Goal: Task Accomplishment & Management: Use online tool/utility

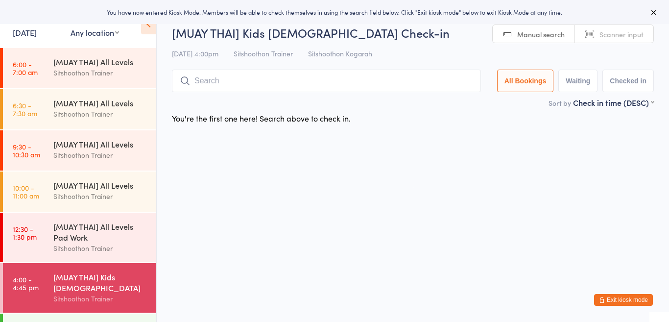
click at [107, 36] on select "Any location ST Martial Arts Arncliffe [GEOGRAPHIC_DATA] [GEOGRAPHIC_DATA]" at bounding box center [95, 32] width 48 height 11
select select "1"
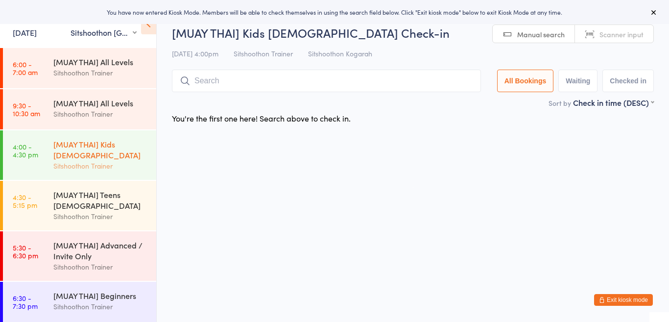
click at [91, 146] on div "[MUAY THAI] Kids [DEMOGRAPHIC_DATA]" at bounding box center [100, 150] width 95 height 22
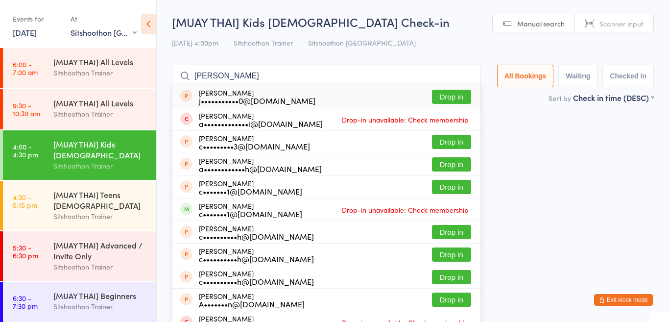
type input "[PERSON_NAME]"
click at [442, 100] on button "Drop in" at bounding box center [451, 97] width 39 height 14
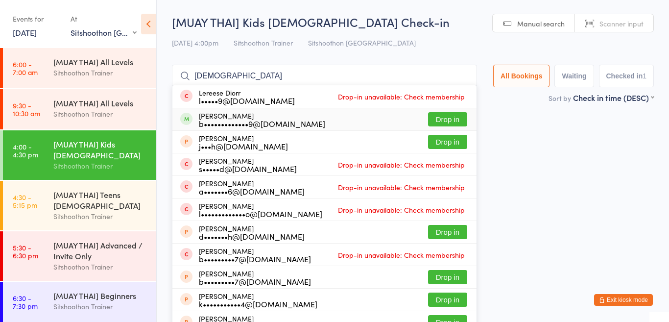
type input "[DEMOGRAPHIC_DATA]"
click at [444, 119] on button "Drop in" at bounding box center [447, 119] width 39 height 14
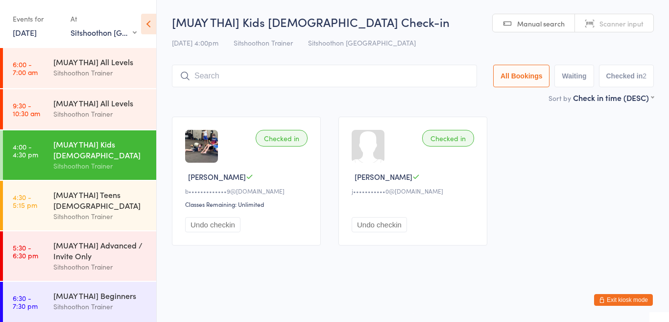
click at [372, 87] on input "search" at bounding box center [324, 76] width 305 height 23
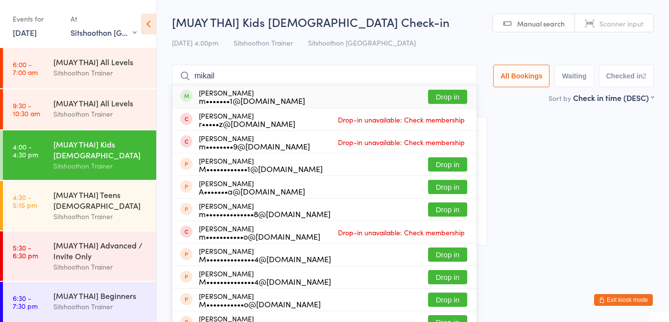
type input "mikail"
click at [430, 98] on button "Drop in" at bounding box center [447, 97] width 39 height 14
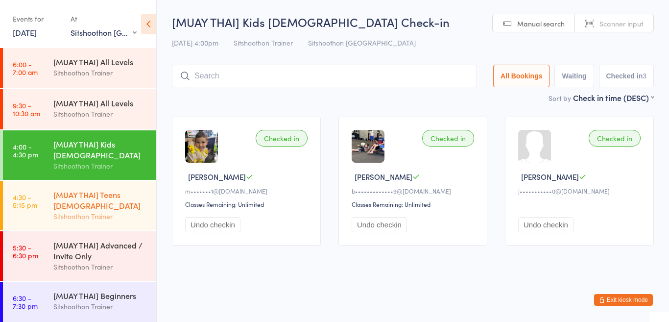
click at [96, 215] on div "Sitshoothon Trainer" at bounding box center [100, 216] width 95 height 11
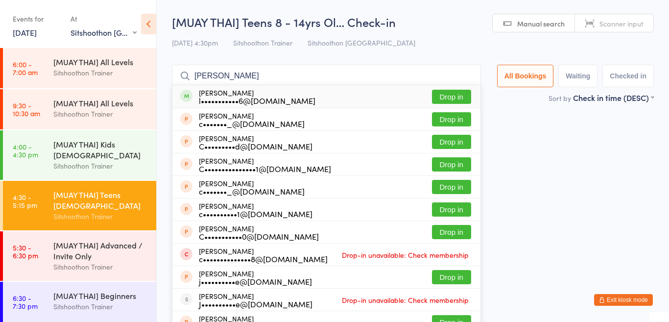
type input "[PERSON_NAME]"
click at [442, 96] on button "Drop in" at bounding box center [451, 97] width 39 height 14
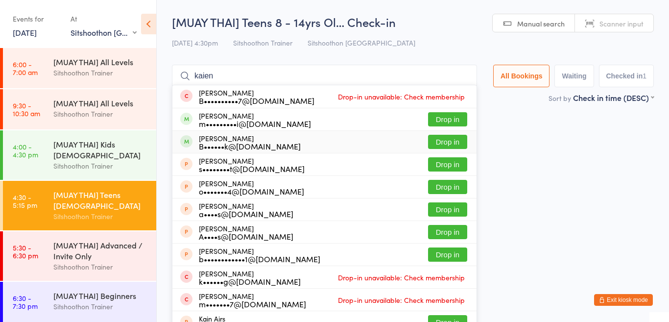
type input "kaien"
click at [451, 137] on button "Drop in" at bounding box center [447, 142] width 39 height 14
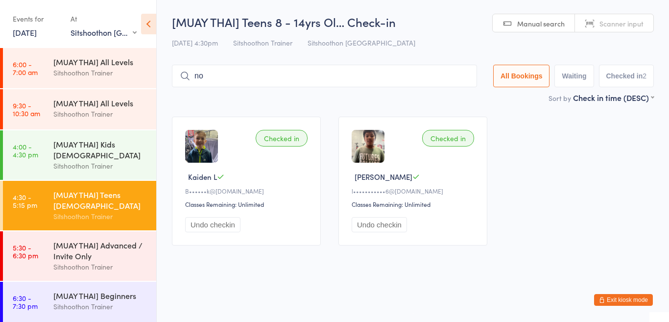
type input "noa"
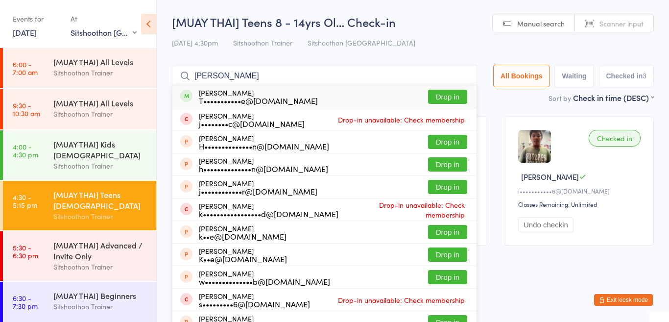
type input "[PERSON_NAME]"
click at [293, 95] on div "[PERSON_NAME] T•••••••••••e@[DOMAIN_NAME] Drop in" at bounding box center [324, 96] width 304 height 23
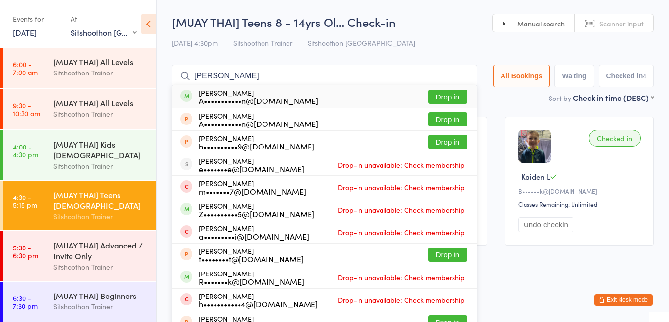
type input "[PERSON_NAME]"
click at [446, 93] on button "Drop in" at bounding box center [447, 97] width 39 height 14
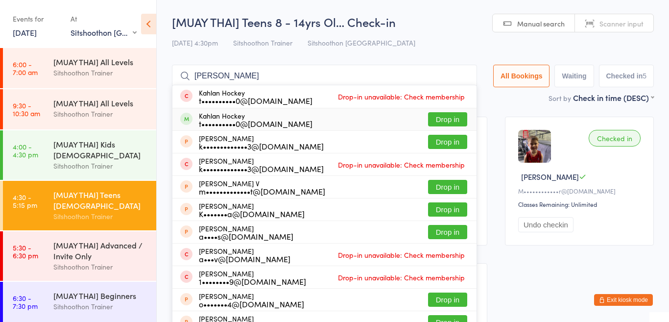
type input "[PERSON_NAME]"
click at [450, 118] on button "Drop in" at bounding box center [447, 119] width 39 height 14
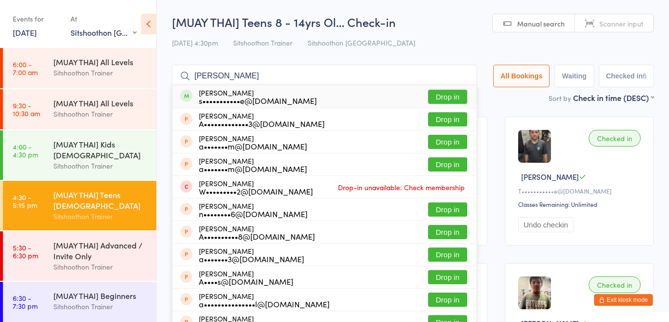
type input "[PERSON_NAME]"
click at [437, 99] on button "Drop in" at bounding box center [447, 97] width 39 height 14
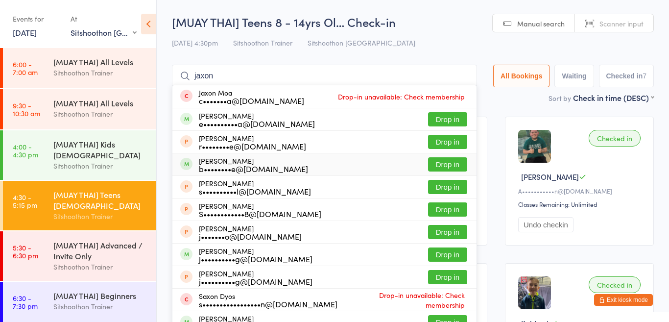
type input "jaxon"
click at [443, 166] on button "Drop in" at bounding box center [447, 164] width 39 height 14
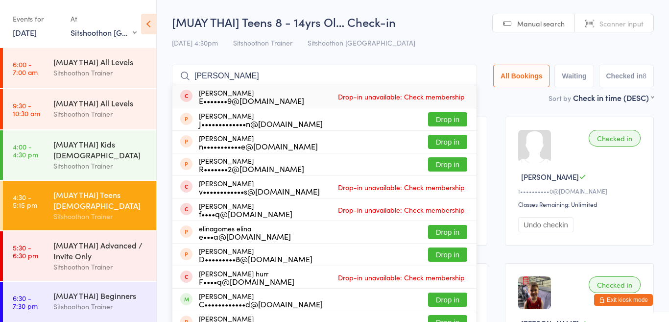
click at [446, 22] on h2 "[MUAY THAI] Teens 8 - 14yrs Ol… Check-in" at bounding box center [413, 22] width 482 height 16
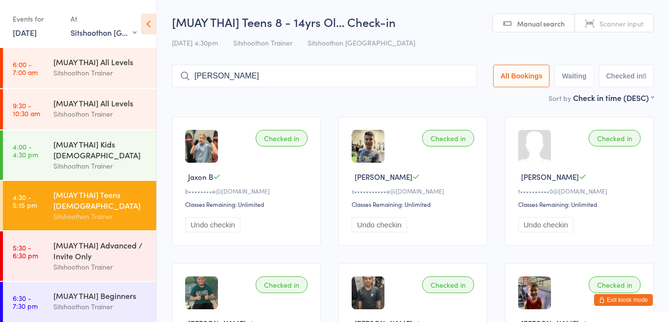
click at [351, 82] on input "[PERSON_NAME]" at bounding box center [324, 76] width 305 height 23
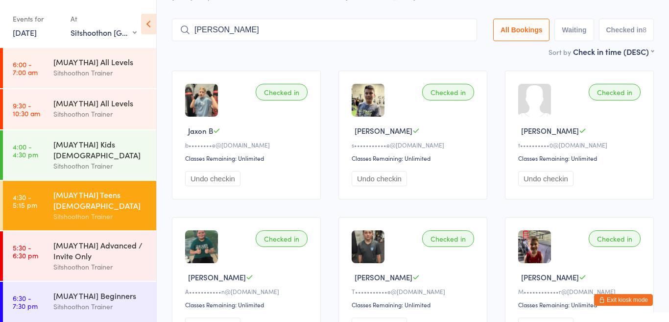
scroll to position [65, 0]
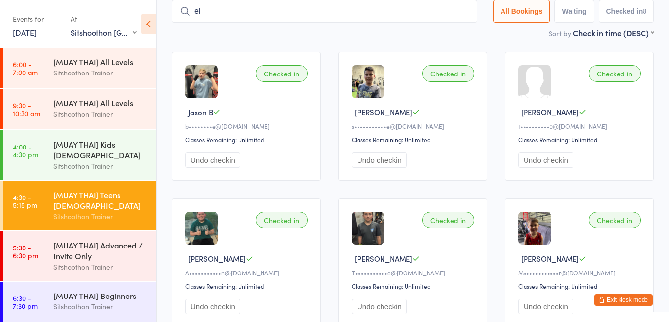
type input "e"
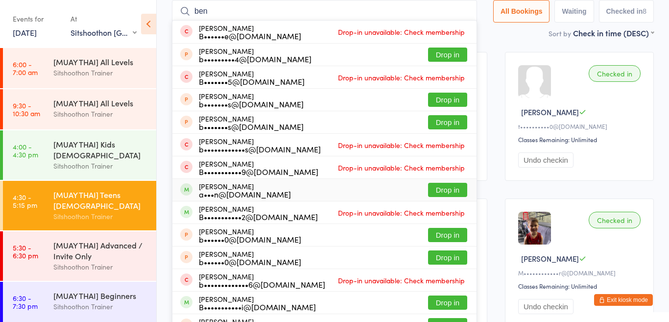
type input "ben"
click at [446, 193] on button "Drop in" at bounding box center [447, 190] width 39 height 14
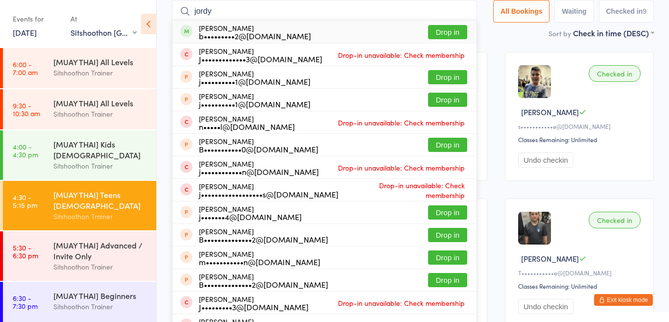
type input "jordy"
click at [447, 32] on button "Drop in" at bounding box center [447, 32] width 39 height 14
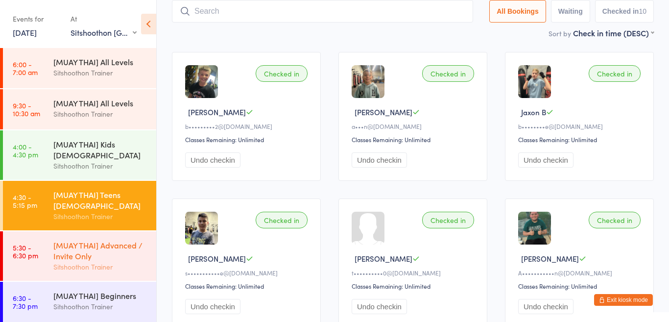
click at [81, 253] on div "[MUAY THAI] Advanced / Invite Only" at bounding box center [100, 251] width 95 height 22
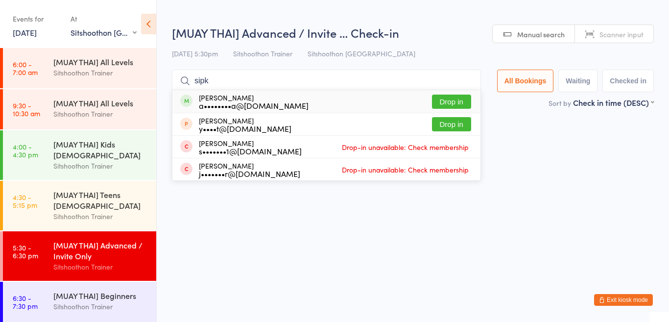
type input "sipk"
click at [458, 104] on button "Drop in" at bounding box center [451, 102] width 39 height 14
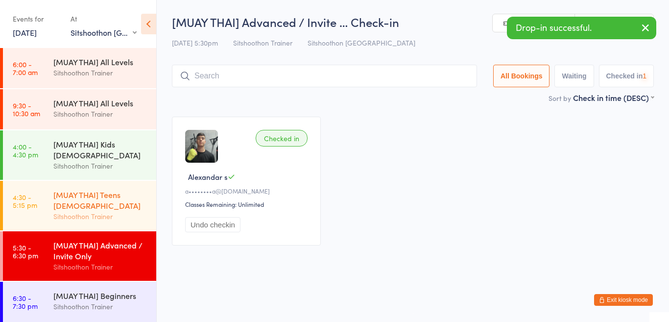
click at [72, 214] on div "Sitshoothon Trainer" at bounding box center [100, 216] width 95 height 11
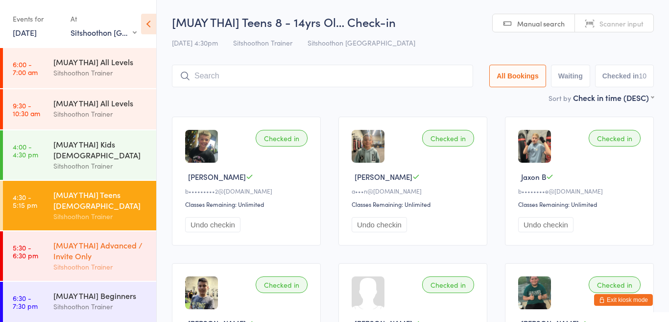
click at [114, 250] on div "[MUAY THAI] Advanced / Invite Only" at bounding box center [100, 251] width 95 height 22
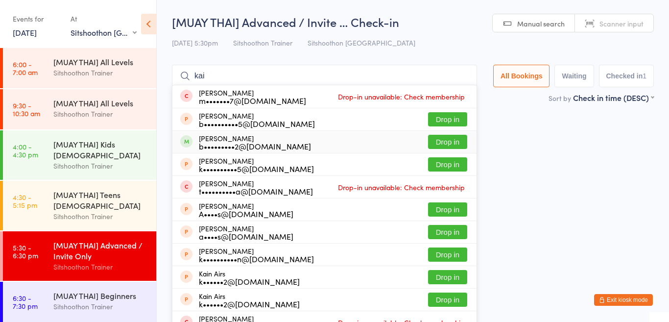
type input "kai"
click at [461, 140] on button "Drop in" at bounding box center [447, 142] width 39 height 14
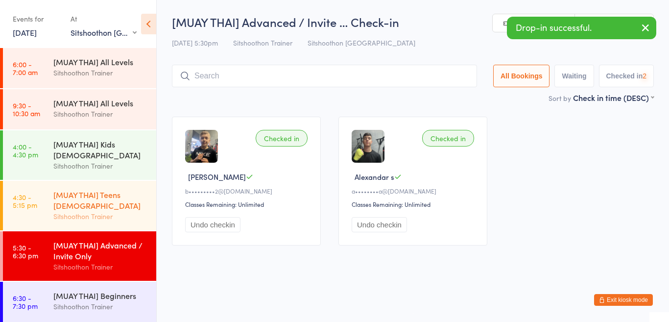
click at [81, 214] on div "Sitshoothon Trainer" at bounding box center [100, 216] width 95 height 11
